Goal: Use online tool/utility

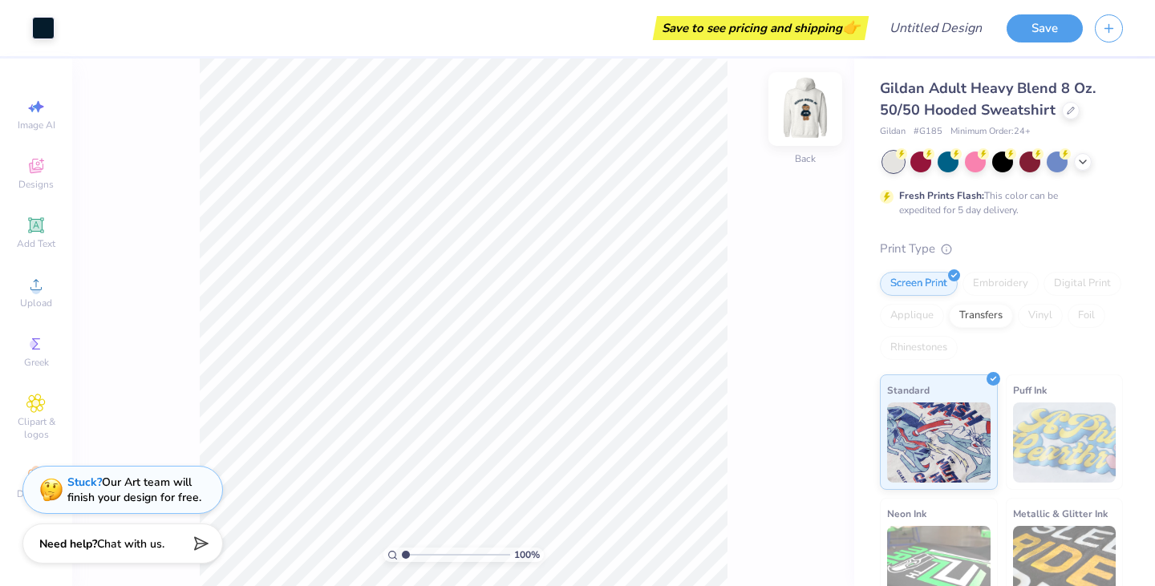
click at [808, 112] on img at bounding box center [805, 109] width 64 height 64
click at [1062, 160] on div at bounding box center [1057, 160] width 21 height 21
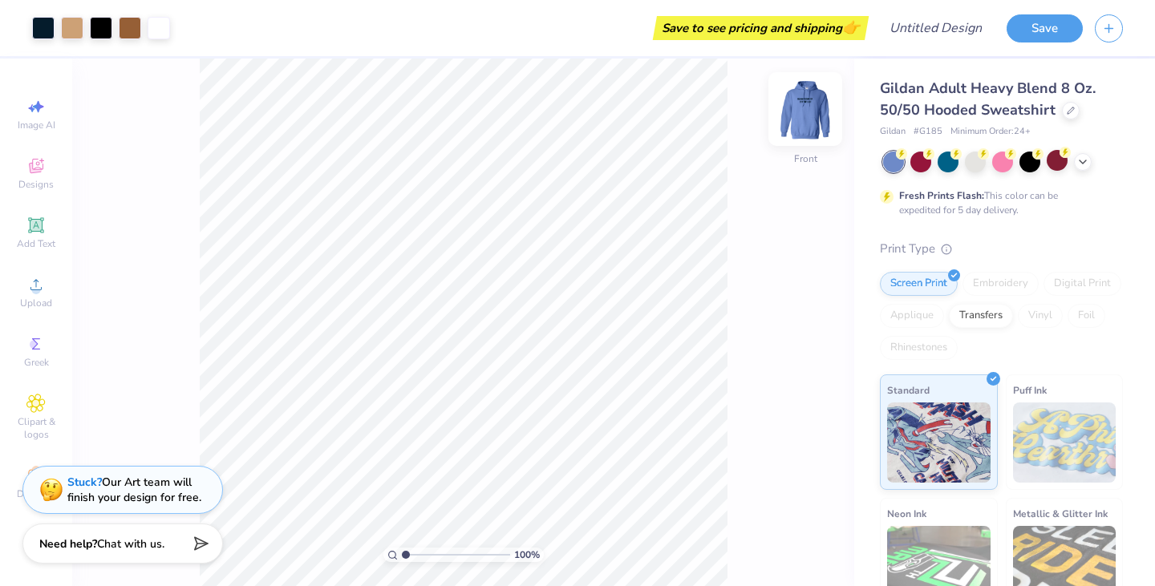
click at [807, 115] on img at bounding box center [805, 109] width 64 height 64
click at [34, 27] on div at bounding box center [43, 26] width 22 height 22
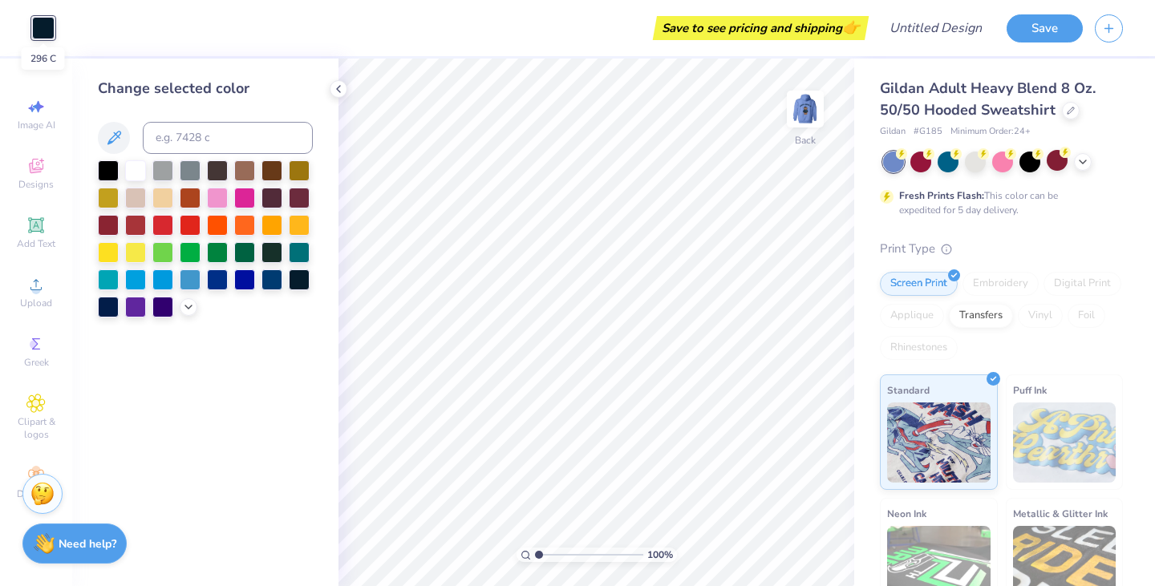
click at [34, 27] on div at bounding box center [43, 28] width 22 height 22
click at [339, 95] on icon at bounding box center [338, 89] width 13 height 13
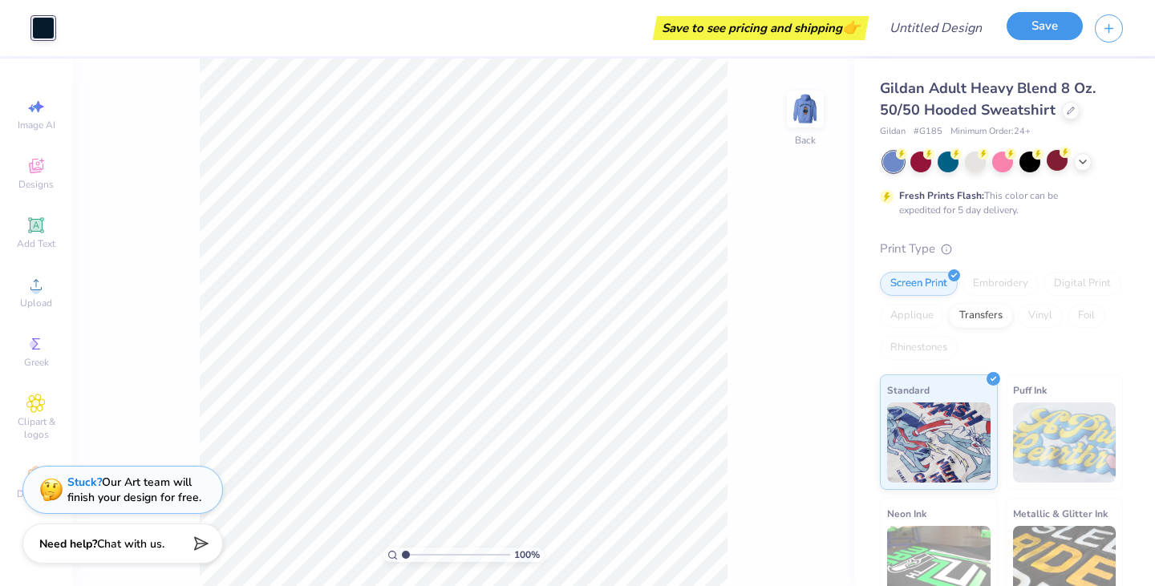
click at [1036, 33] on button "Save" at bounding box center [1044, 26] width 76 height 28
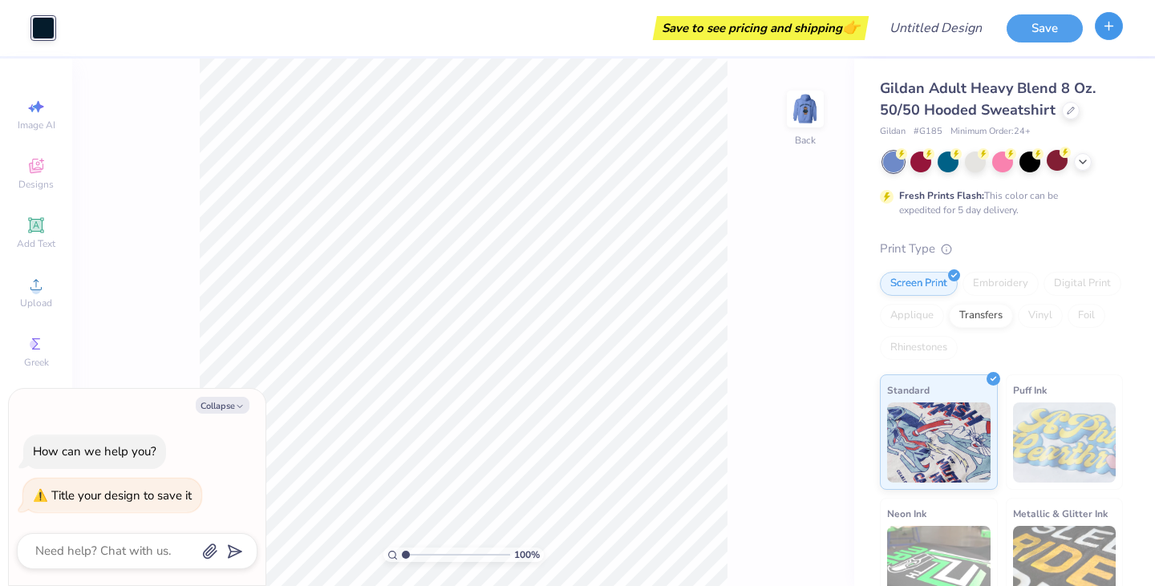
click at [1112, 35] on button "button" at bounding box center [1109, 26] width 28 height 28
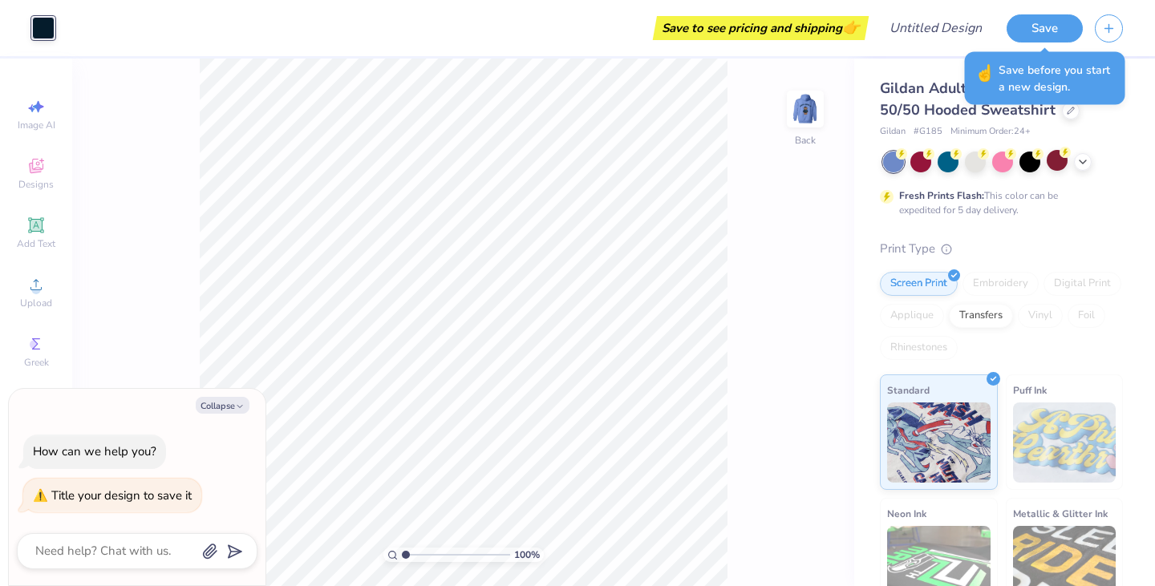
click at [1108, 129] on div "Gildan # G185 Minimum Order: 24 +" at bounding box center [1001, 132] width 243 height 14
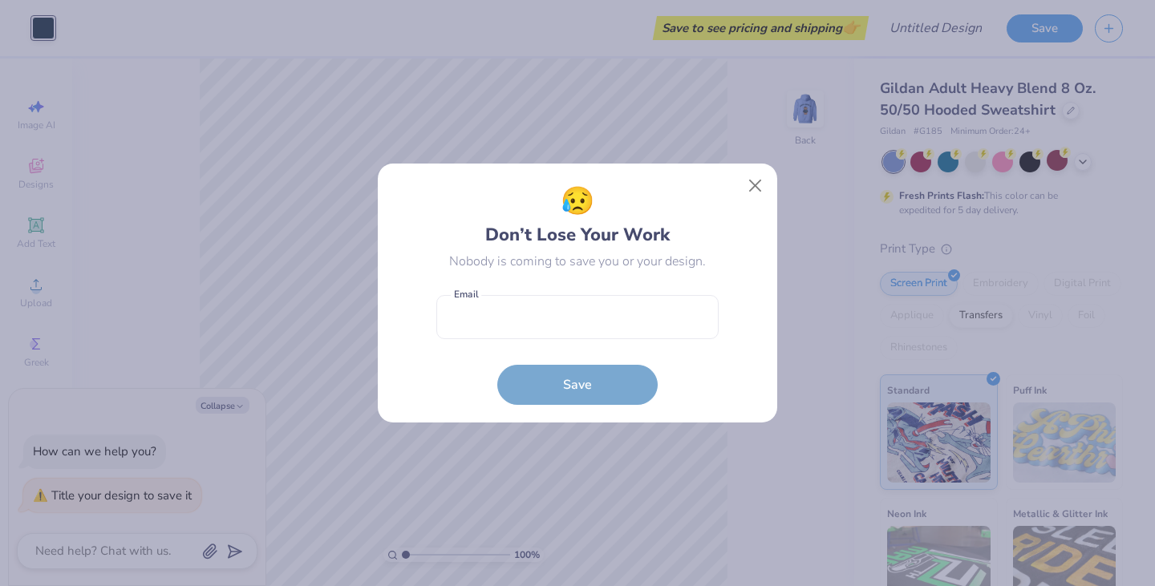
type textarea "x"
